Goal: Navigation & Orientation: Find specific page/section

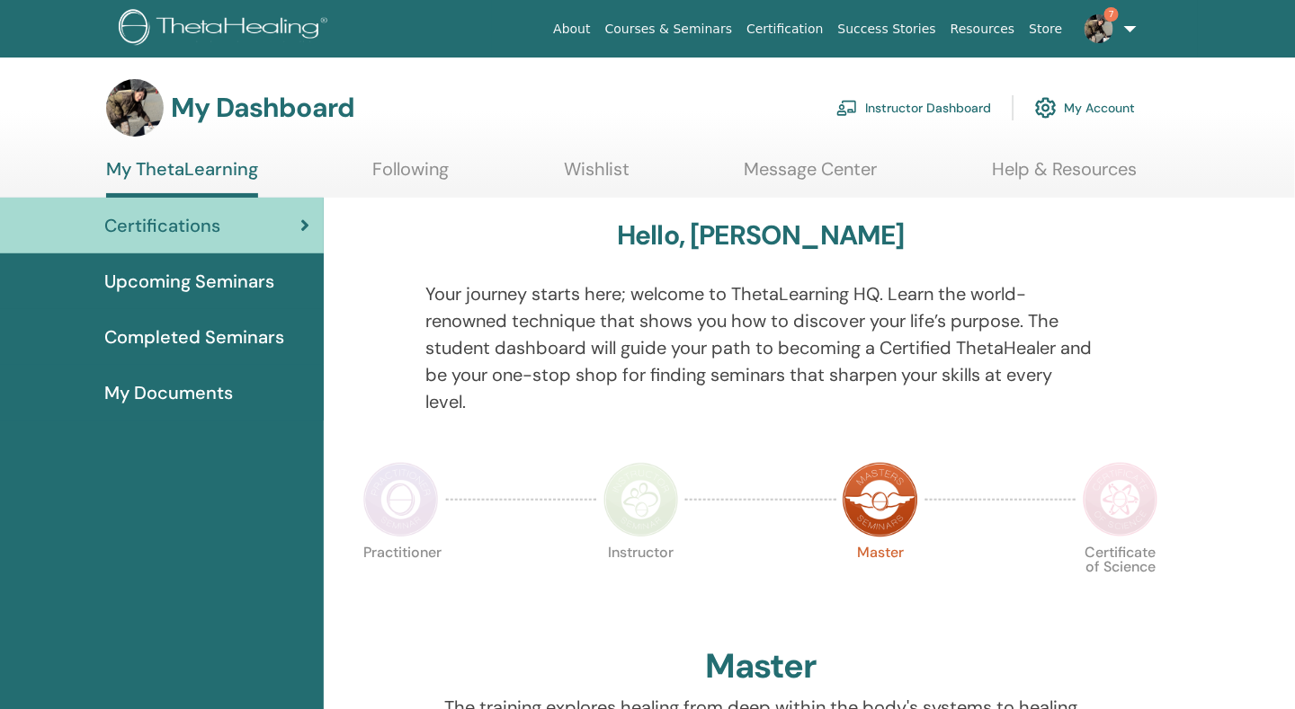
click at [910, 107] on link "Instructor Dashboard" at bounding box center [913, 108] width 155 height 40
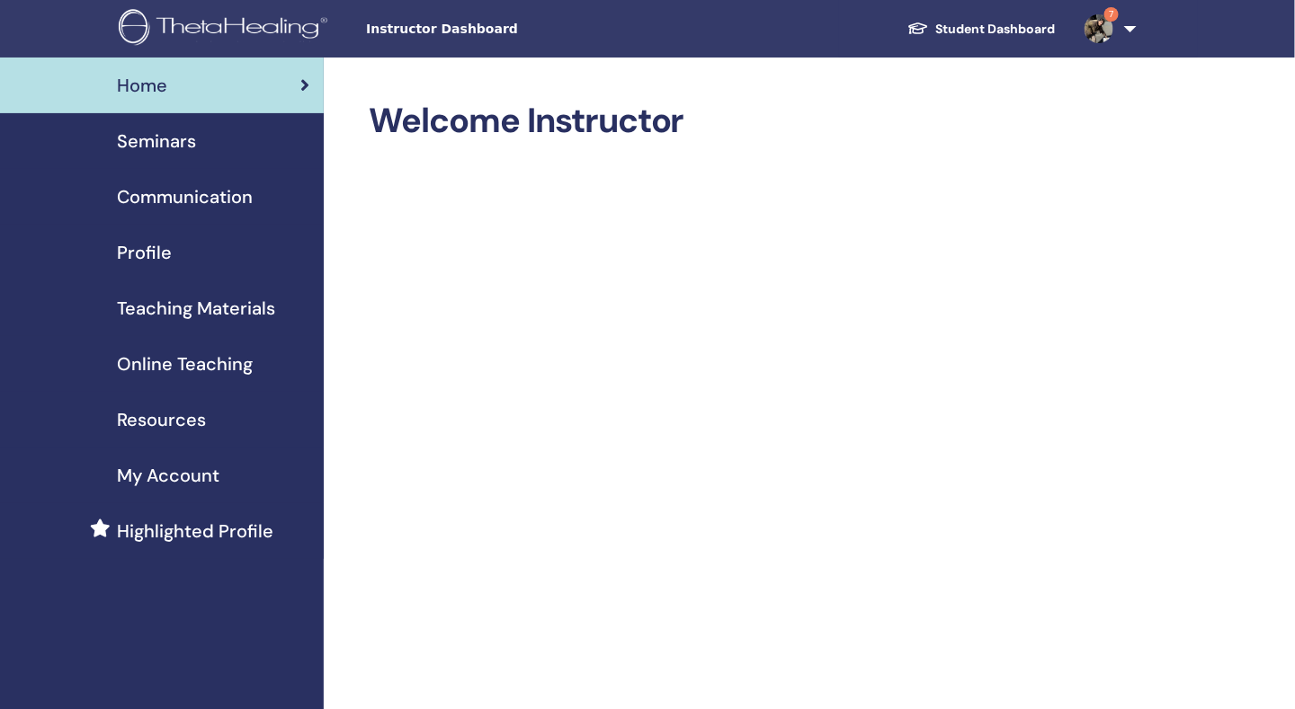
click at [238, 144] on div "Seminars" at bounding box center [161, 141] width 295 height 27
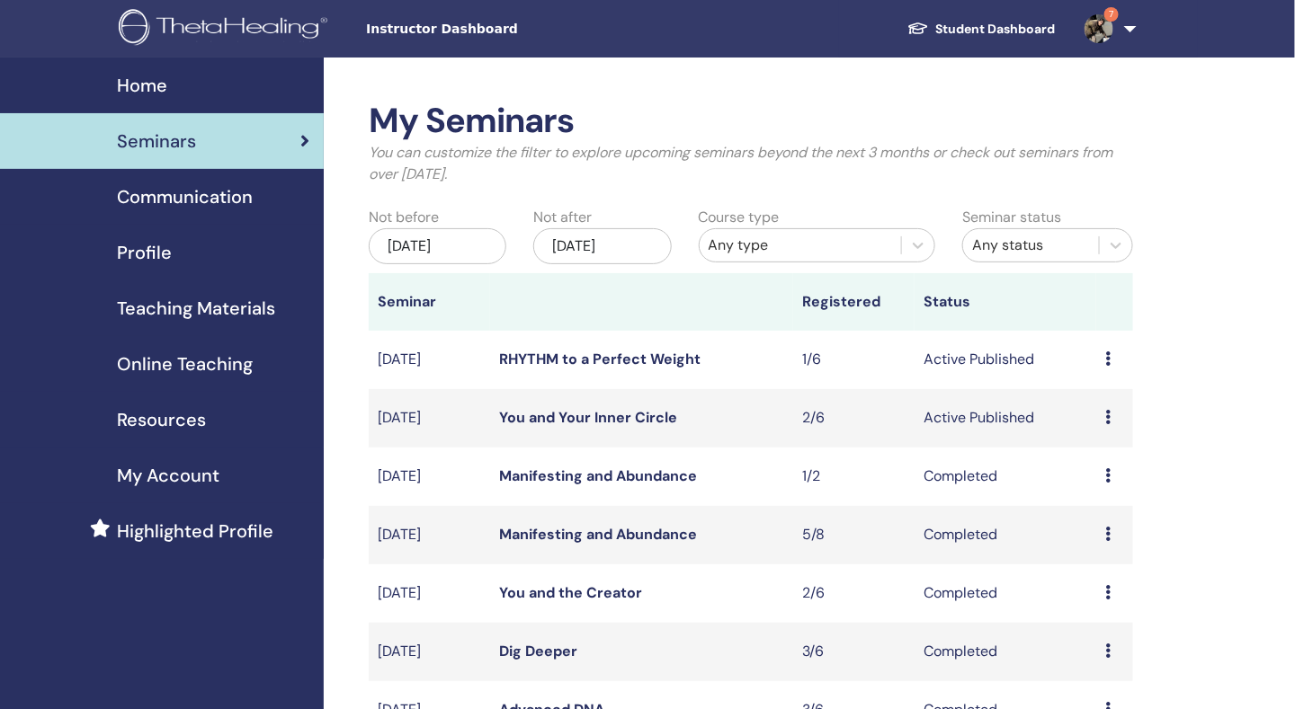
click at [271, 260] on div "Profile" at bounding box center [161, 252] width 295 height 27
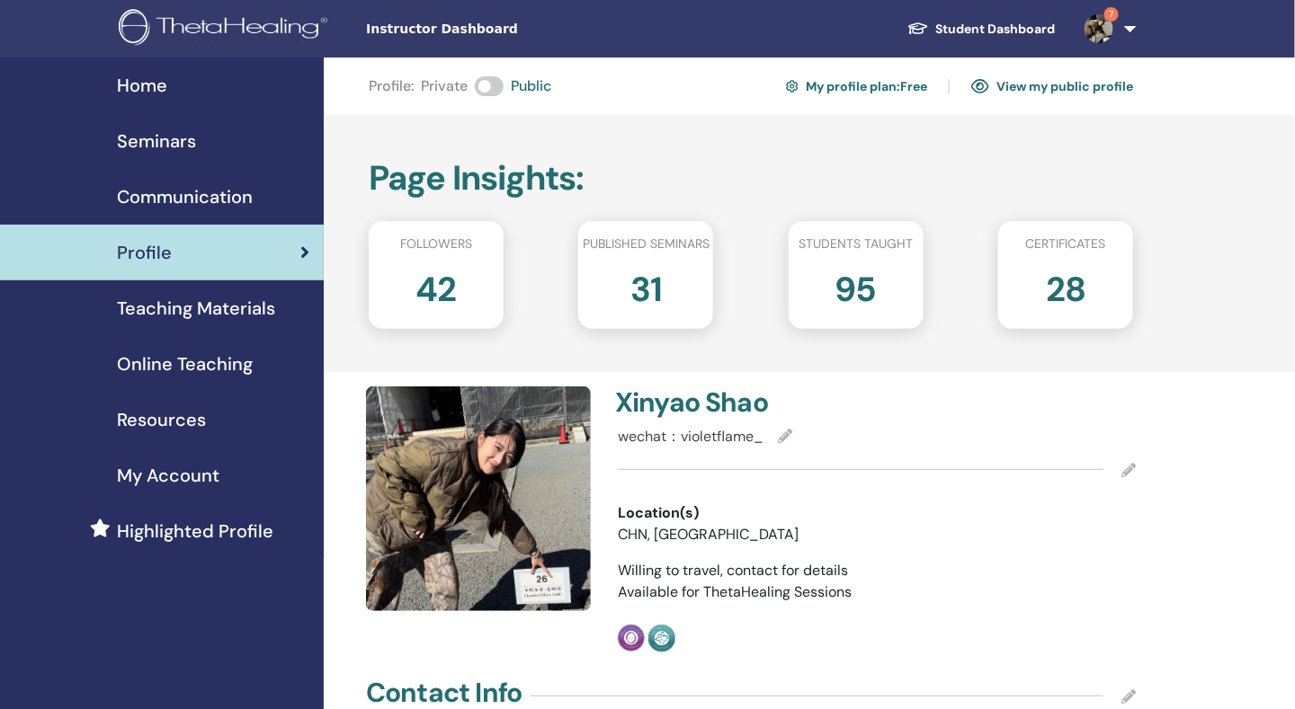
click at [270, 305] on span "Teaching Materials" at bounding box center [196, 308] width 158 height 27
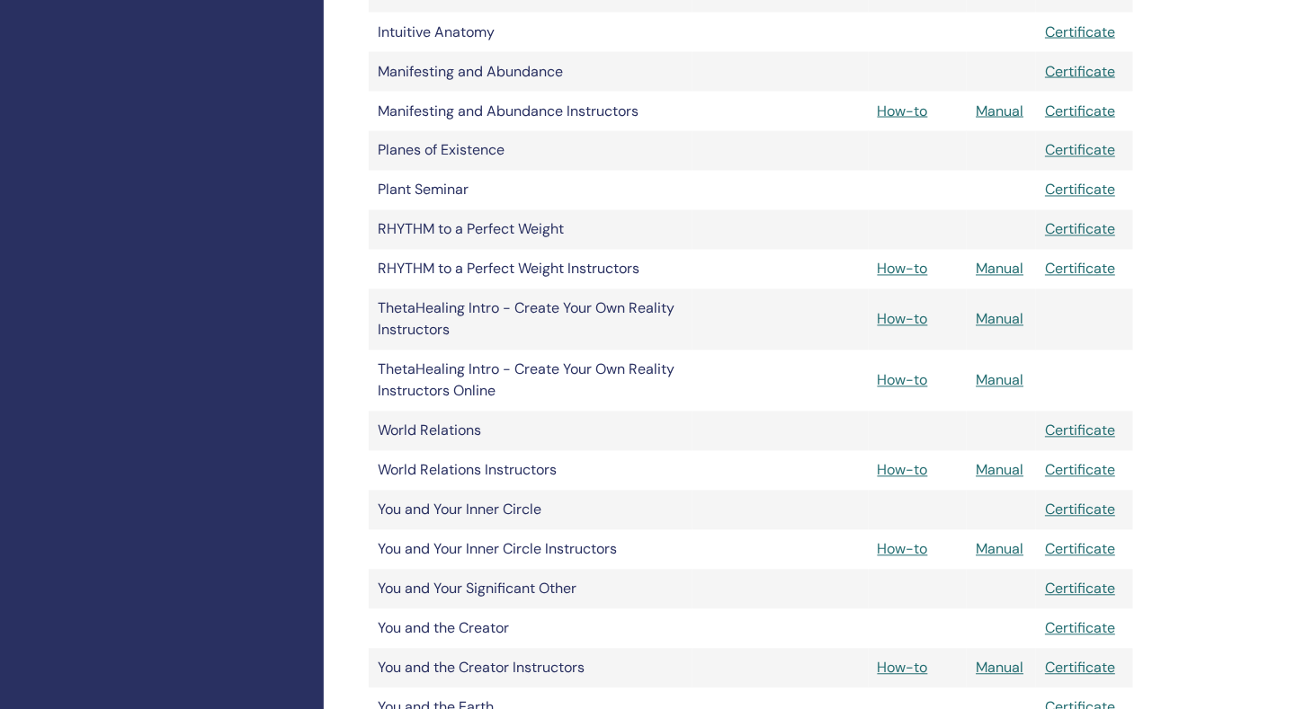
scroll to position [1079, 0]
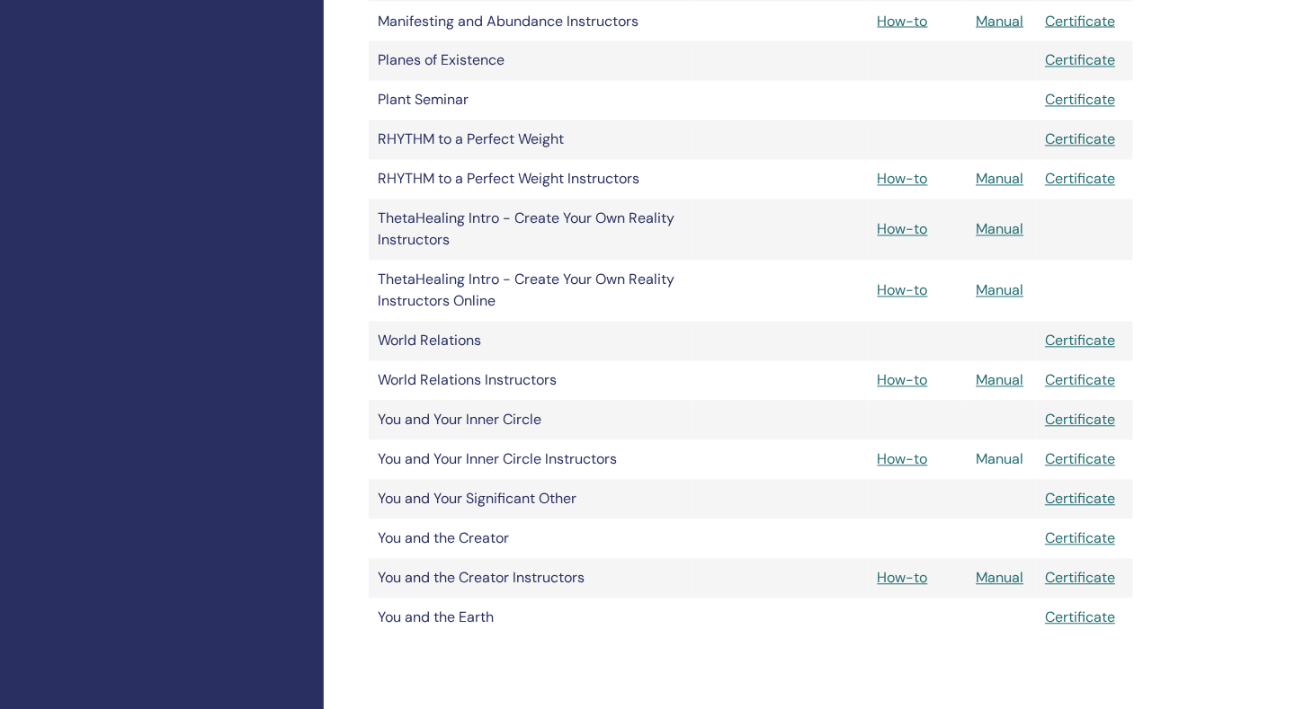
click at [993, 457] on link "Manual" at bounding box center [999, 459] width 48 height 19
